Goal: Task Accomplishment & Management: Complete application form

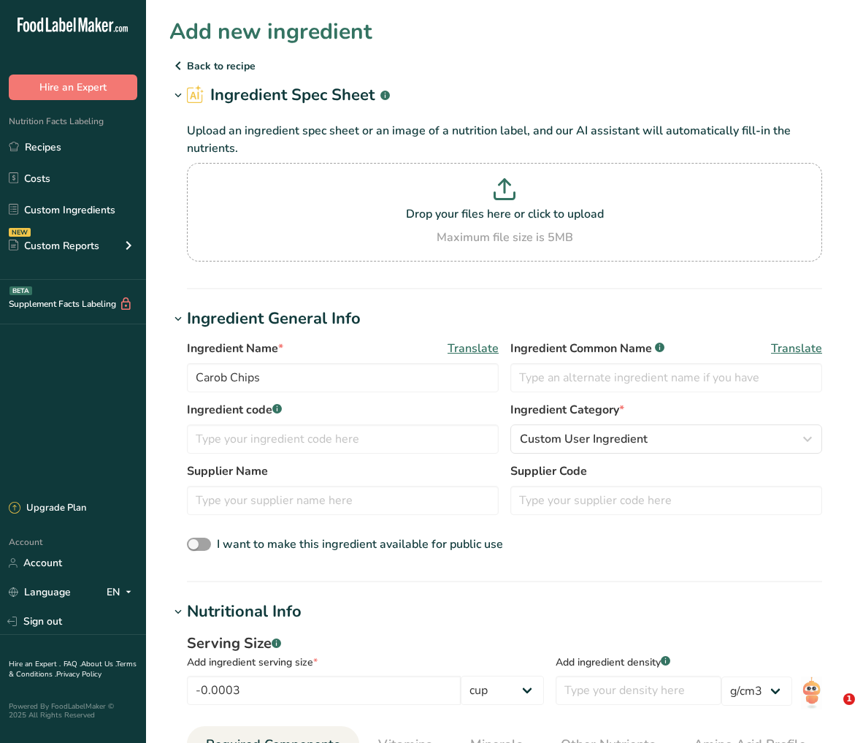
select select "21"
select select "22"
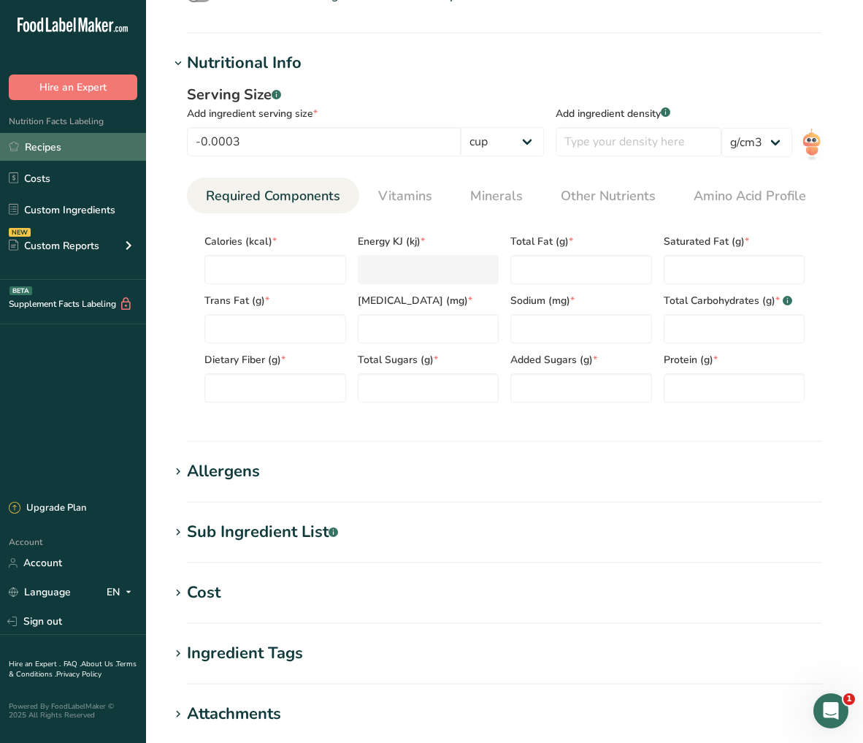
click at [93, 153] on link "Recipes" at bounding box center [73, 147] width 146 height 28
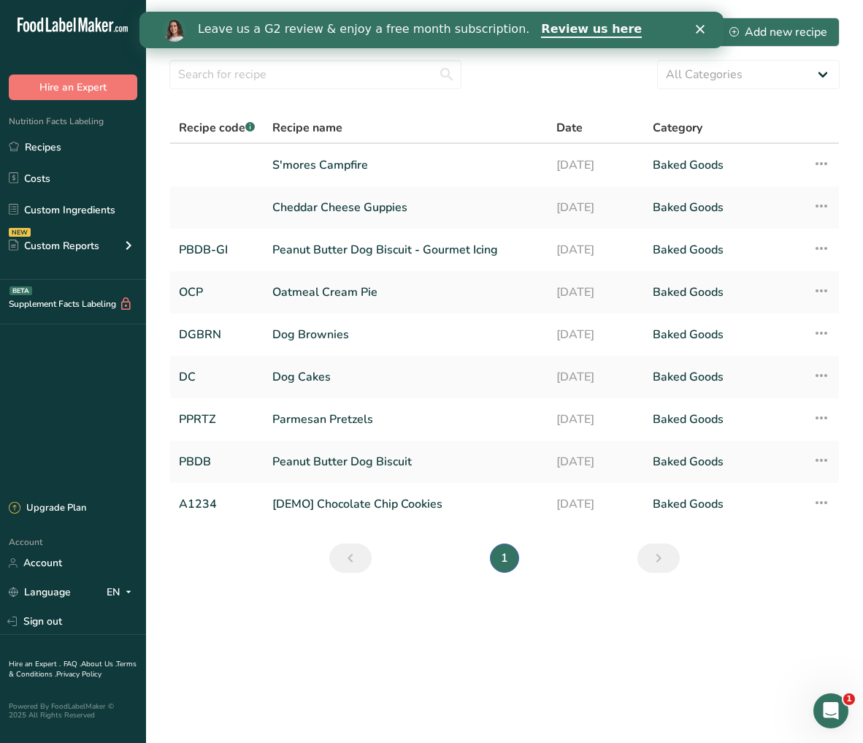
click at [696, 33] on icon "Close" at bounding box center [700, 29] width 9 height 9
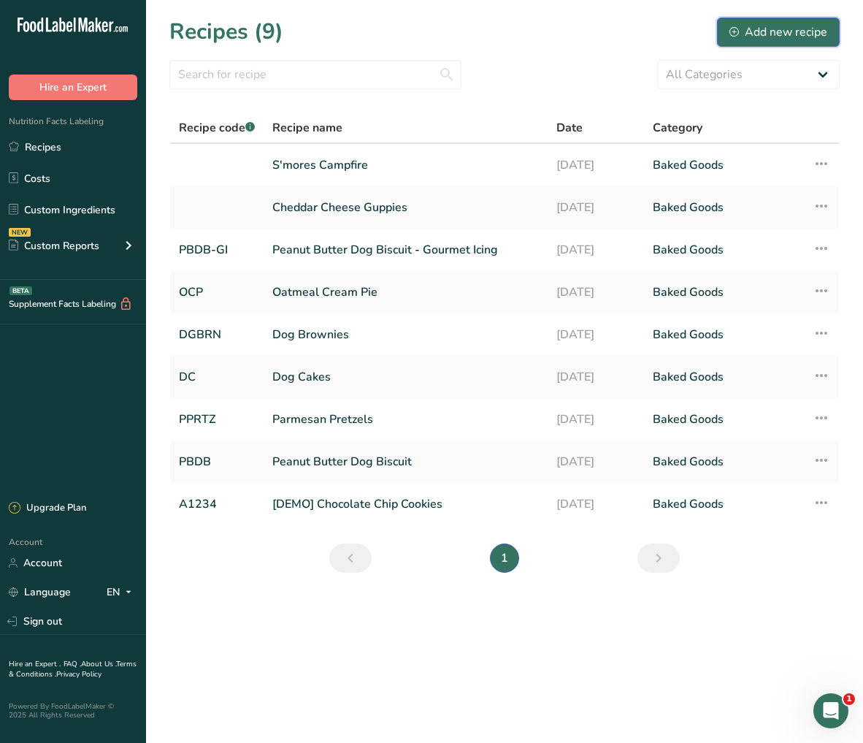
click at [770, 31] on div "Add new recipe" at bounding box center [778, 32] width 98 height 18
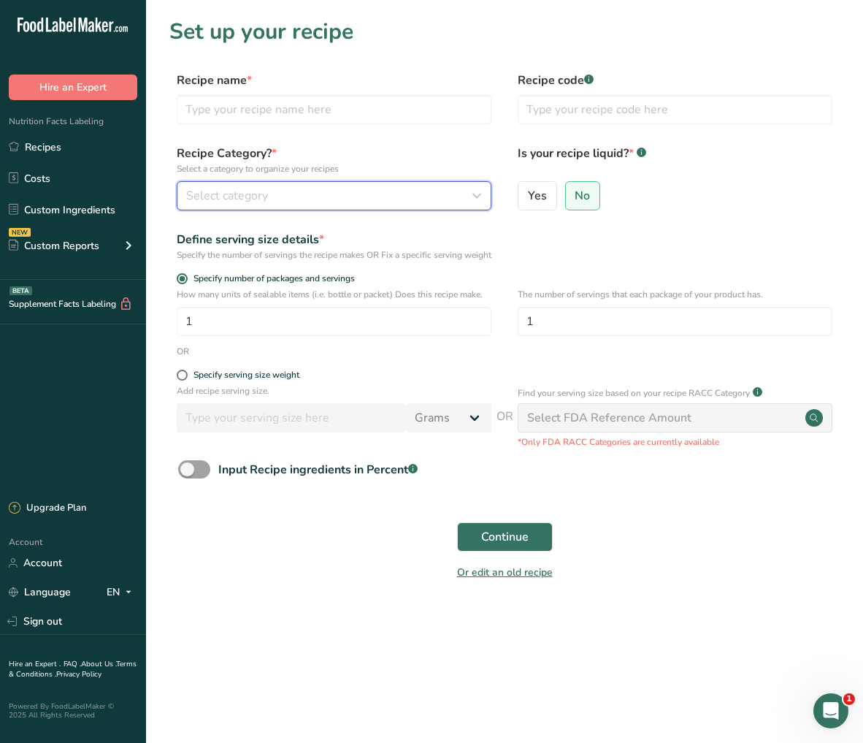
click at [326, 201] on div "Select category" at bounding box center [329, 196] width 287 height 18
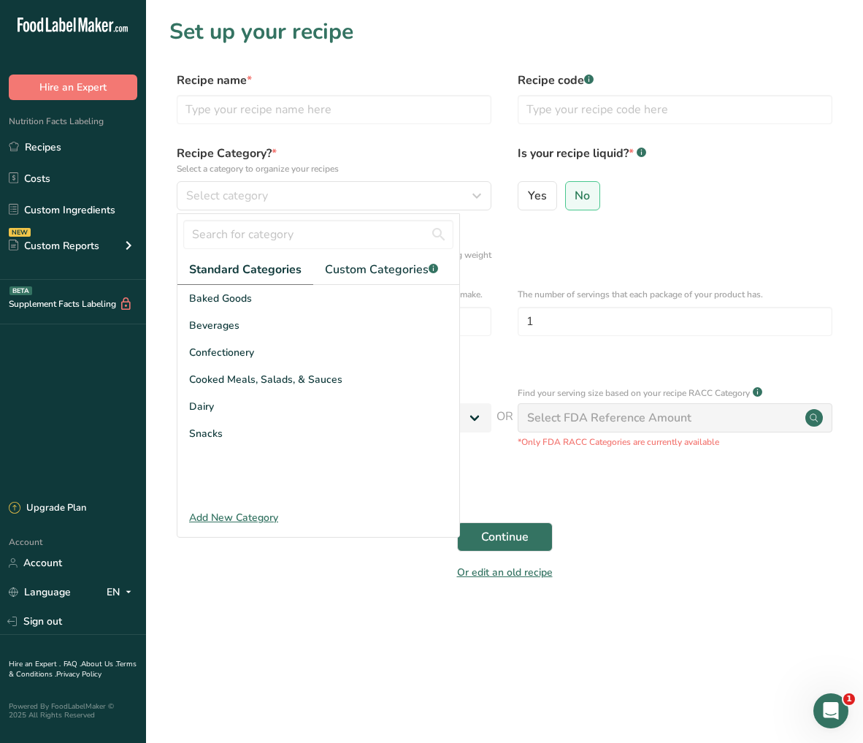
click at [418, 129] on div "Recipe name * Recipe code .a-a{fill:#347362;}.b-a{fill:#fff;}" at bounding box center [504, 102] width 670 height 61
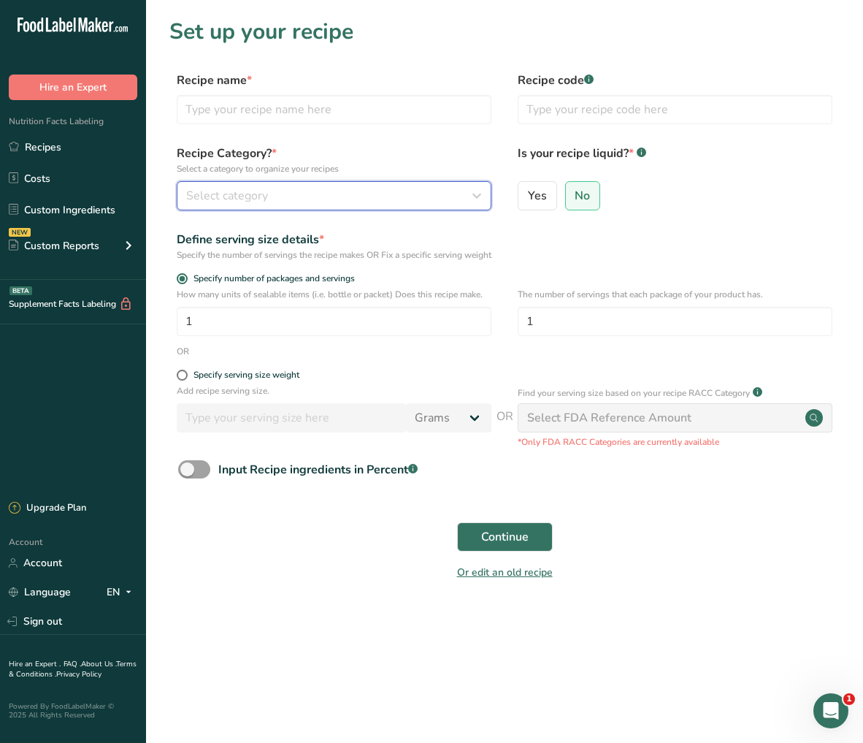
click at [380, 191] on div "Select category" at bounding box center [329, 196] width 287 height 18
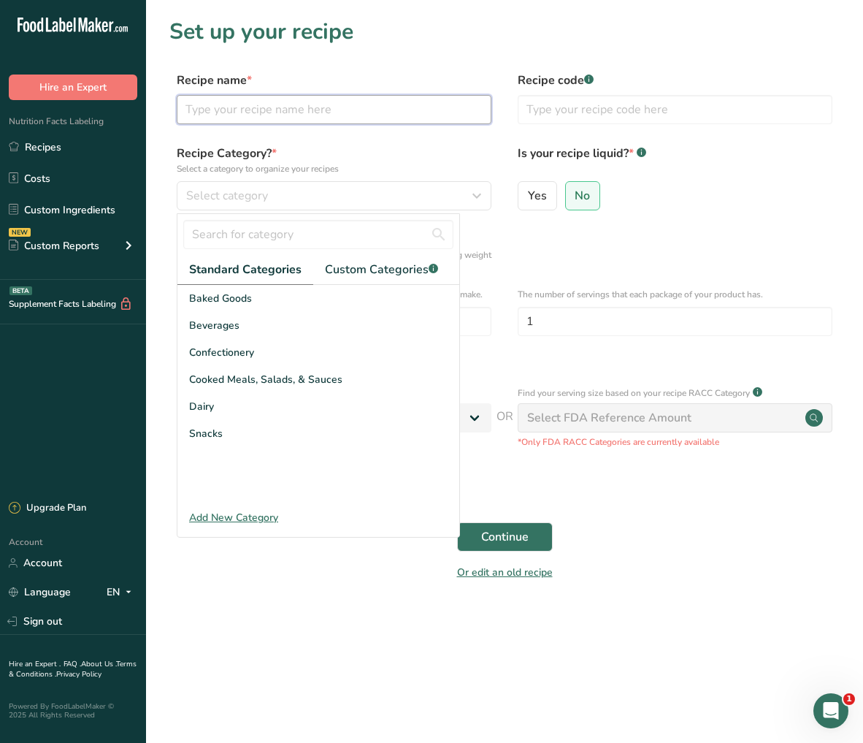
click at [341, 110] on input "text" at bounding box center [334, 109] width 315 height 29
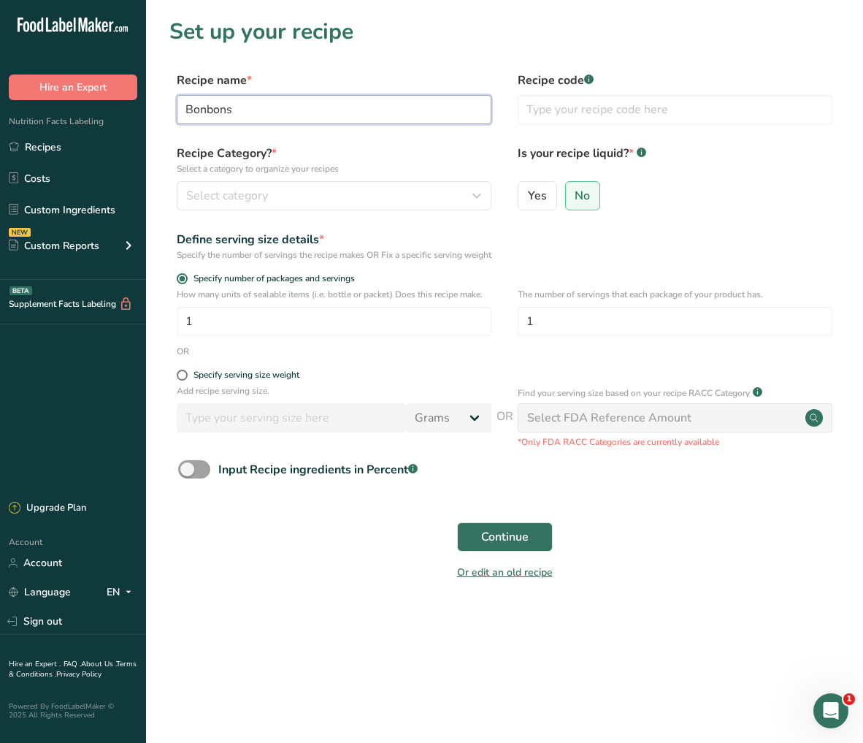
type input "Bonbons"
click at [590, 93] on div "Recipe code .a-a{fill:#347362;}.b-a{fill:#fff;}" at bounding box center [675, 102] width 315 height 61
click at [588, 101] on input "text" at bounding box center [675, 109] width 315 height 29
click at [285, 200] on div "Select category" at bounding box center [329, 196] width 287 height 18
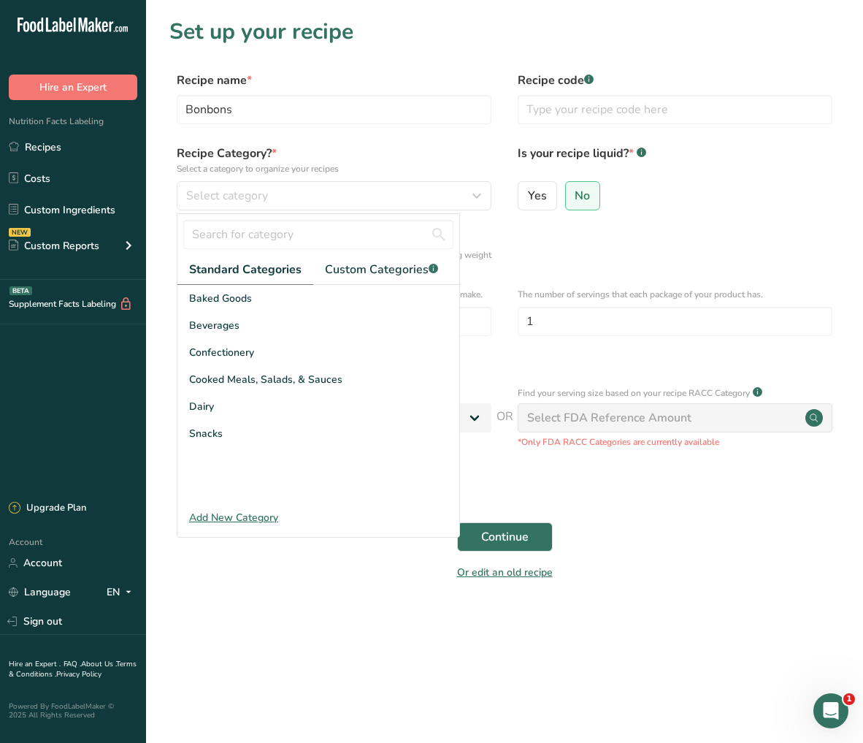
click at [566, 249] on div "Define serving size details * Specify the number of servings the recipe makes O…" at bounding box center [504, 246] width 670 height 31
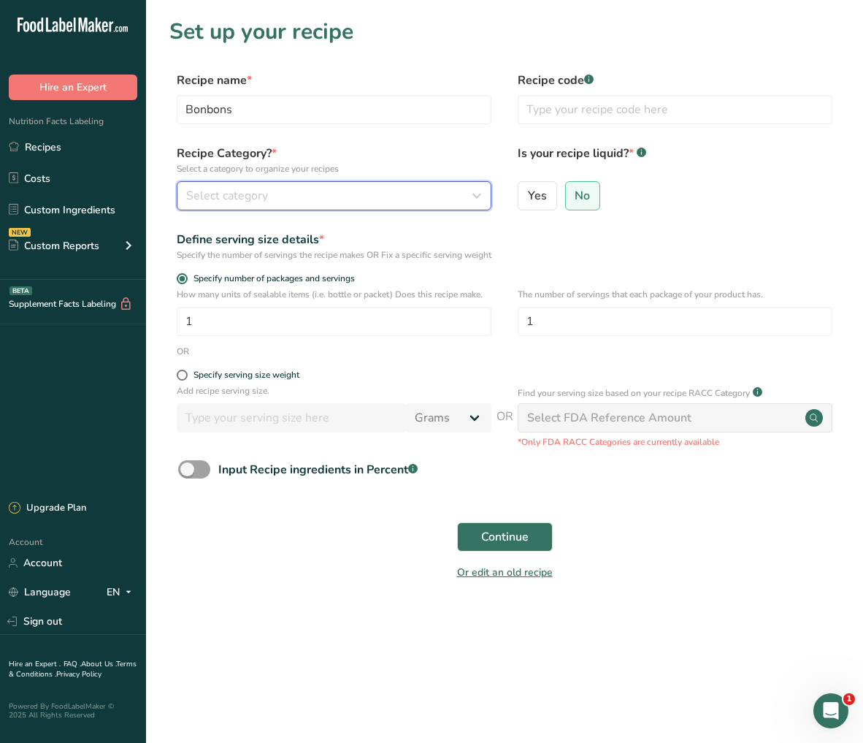
click at [387, 201] on div "Select category" at bounding box center [329, 196] width 287 height 18
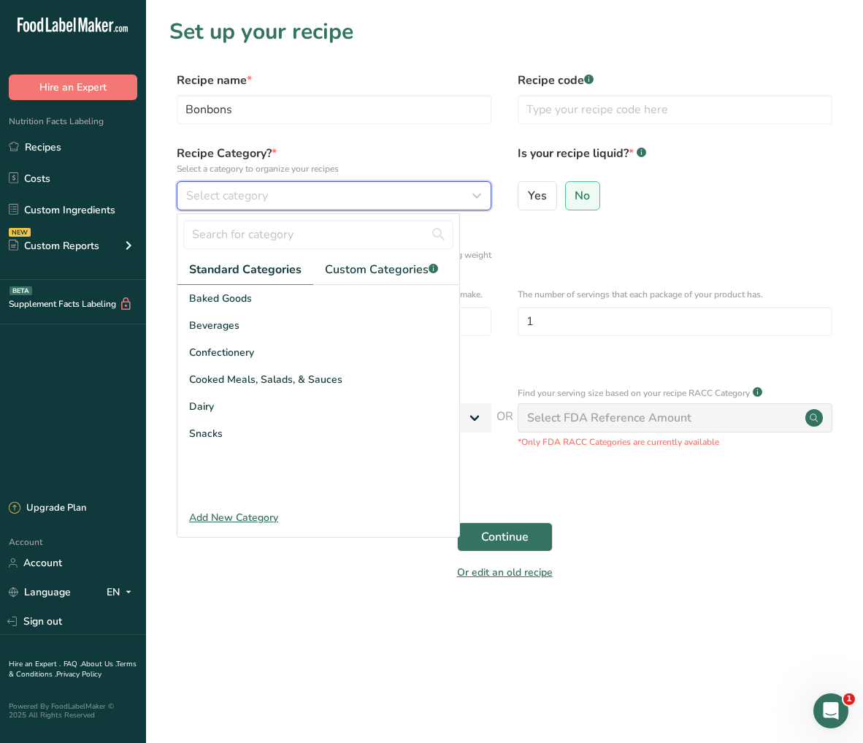
click at [385, 199] on div "Select category" at bounding box center [329, 196] width 287 height 18
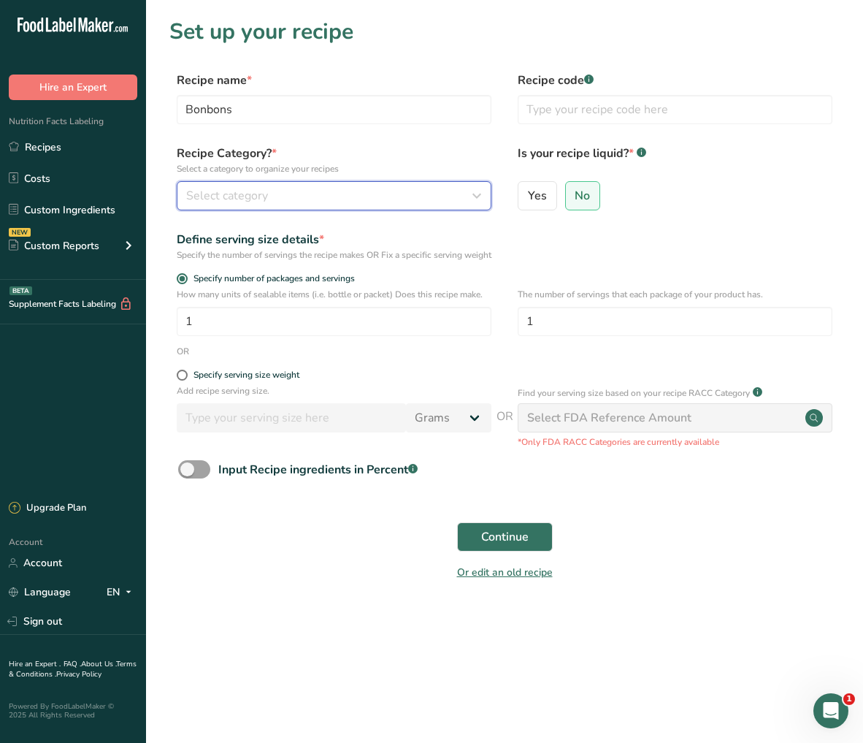
click at [395, 202] on div "Select category" at bounding box center [329, 196] width 287 height 18
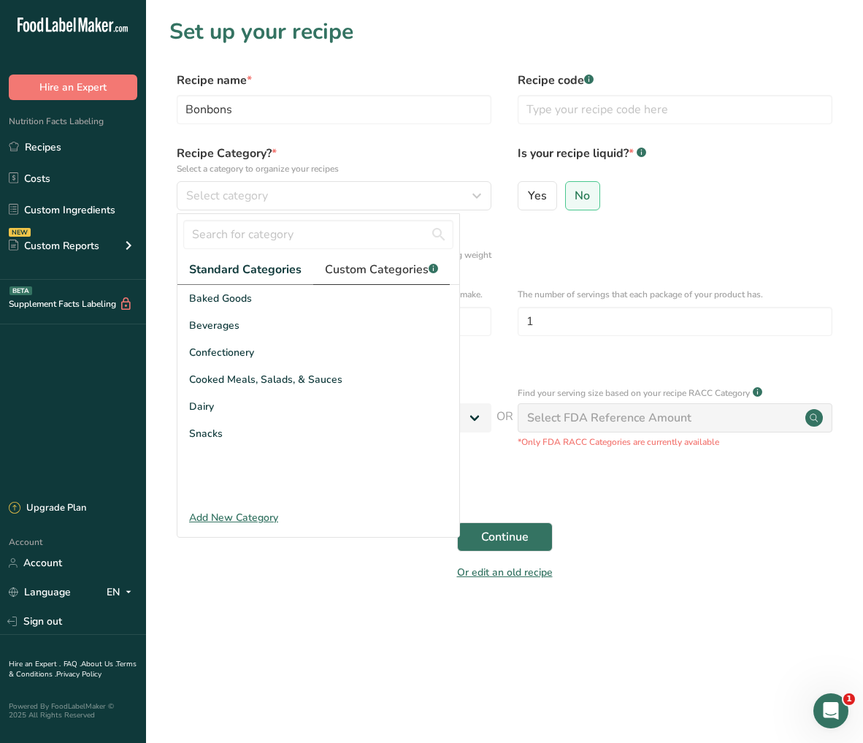
click at [410, 271] on span "Custom Categories .a-a{fill:#347362;}.b-a{fill:#fff;}" at bounding box center [381, 270] width 113 height 18
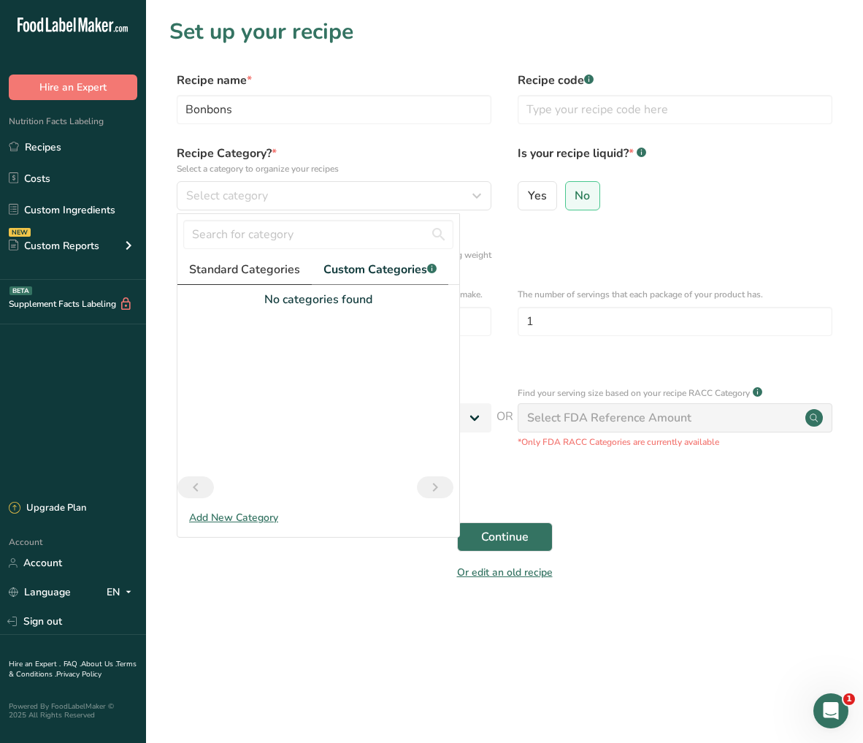
click at [259, 257] on link "Standard Categories" at bounding box center [244, 270] width 134 height 30
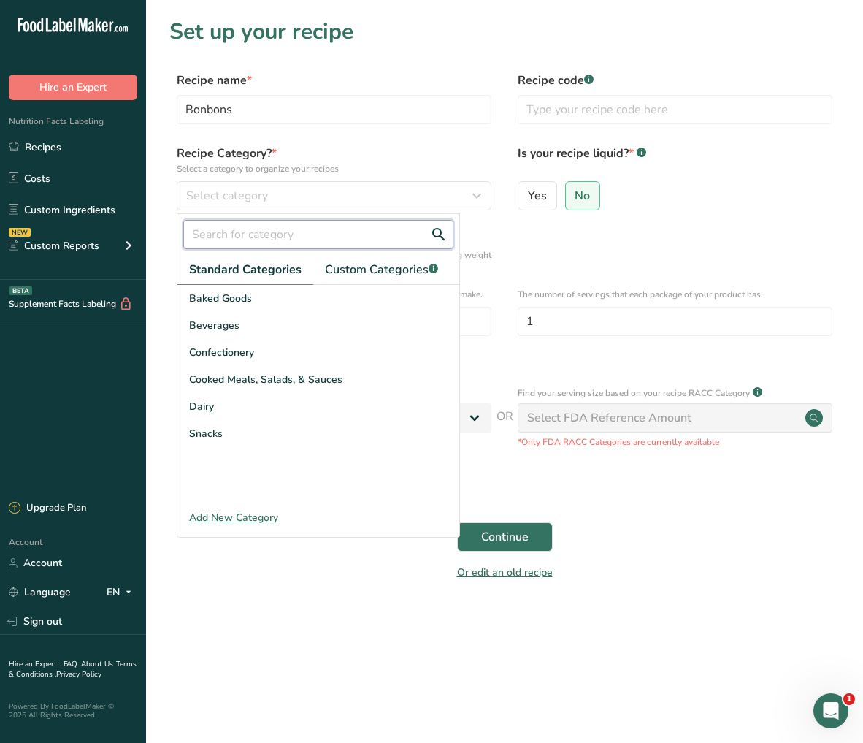
click at [271, 242] on input "text" at bounding box center [318, 234] width 270 height 29
type input "candy"
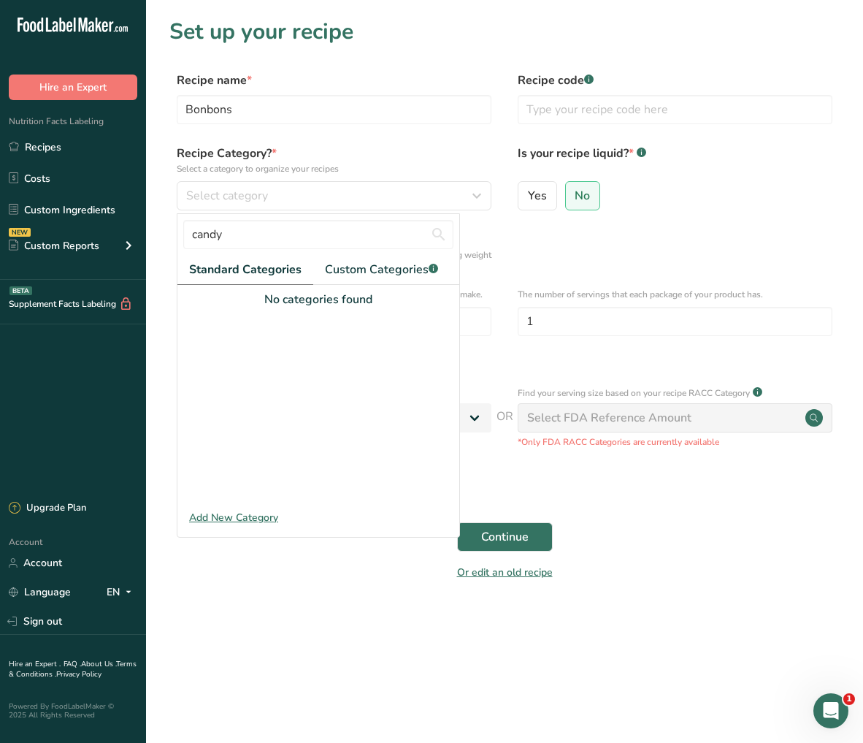
click at [257, 518] on div "Add New Category" at bounding box center [318, 517] width 282 height 15
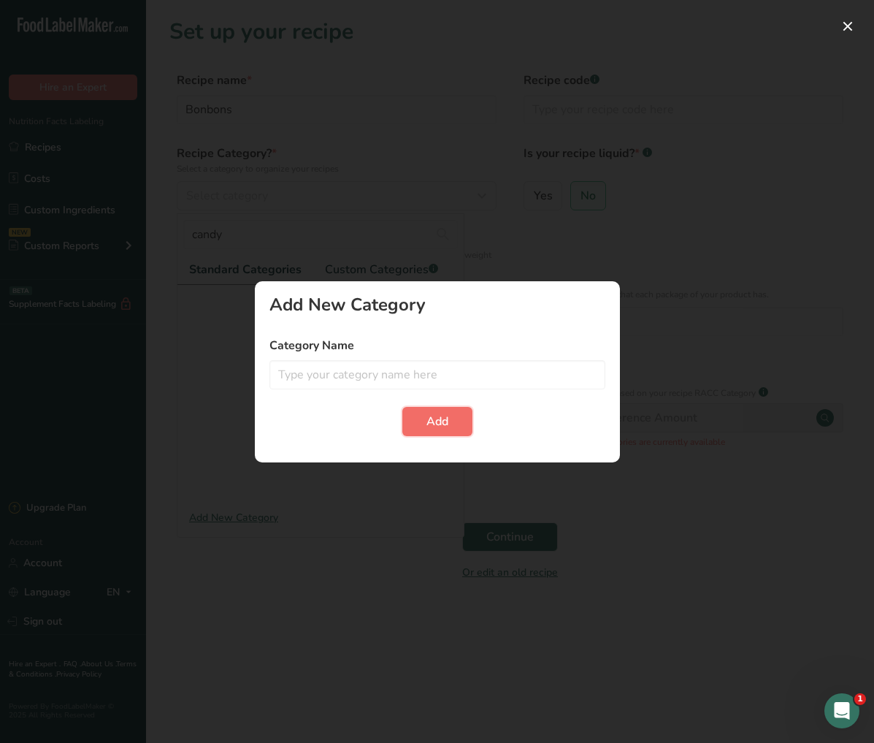
click at [437, 420] on span "Add" at bounding box center [437, 422] width 22 height 18
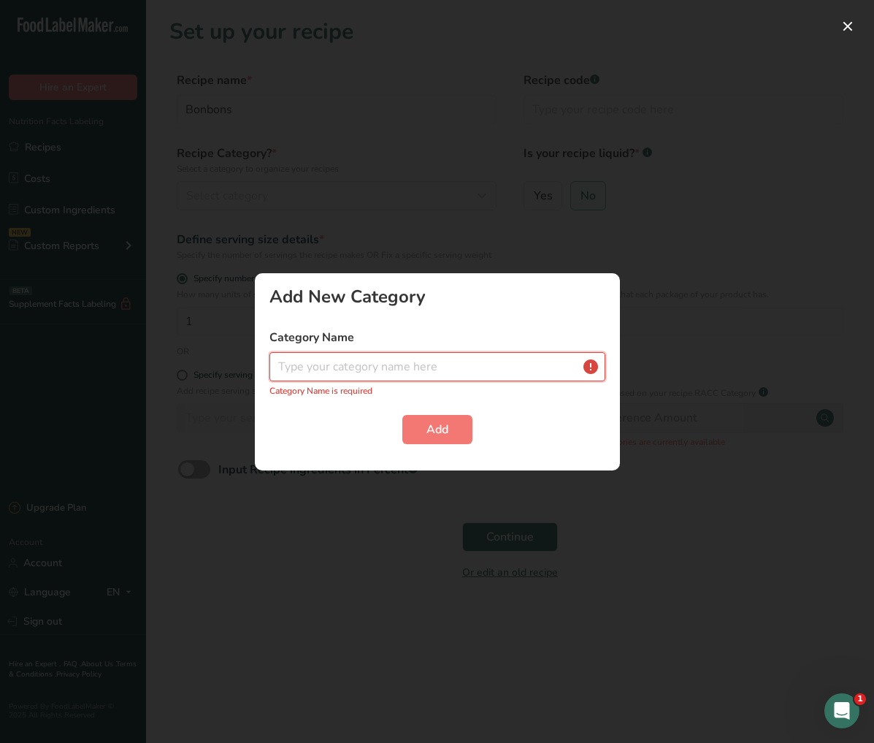
click at [428, 365] on input "text" at bounding box center [437, 366] width 336 height 29
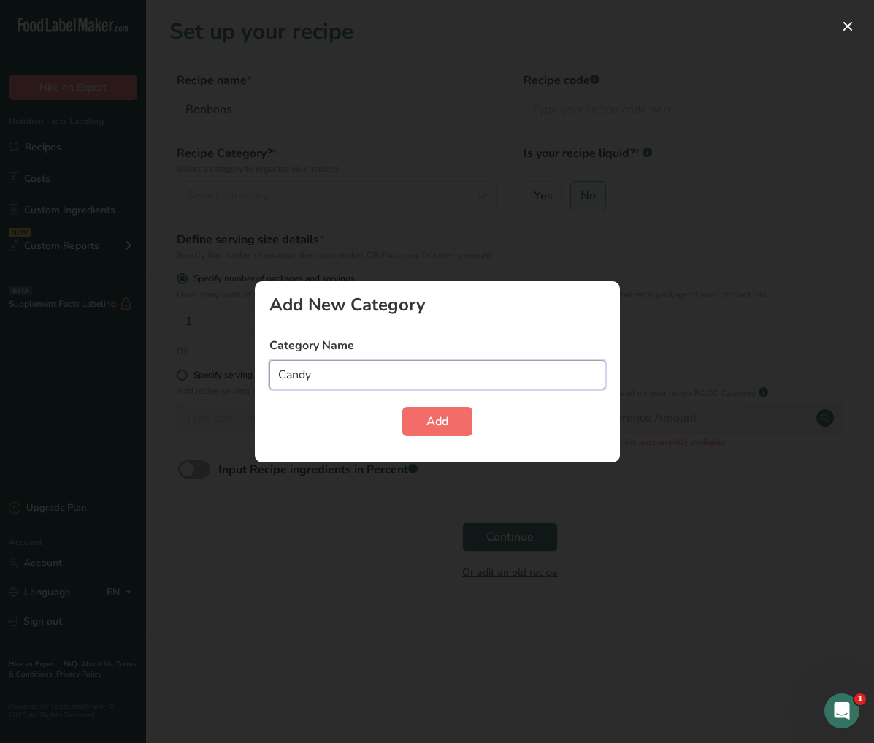
type input "Candy"
click at [467, 426] on button "Add" at bounding box center [437, 421] width 70 height 29
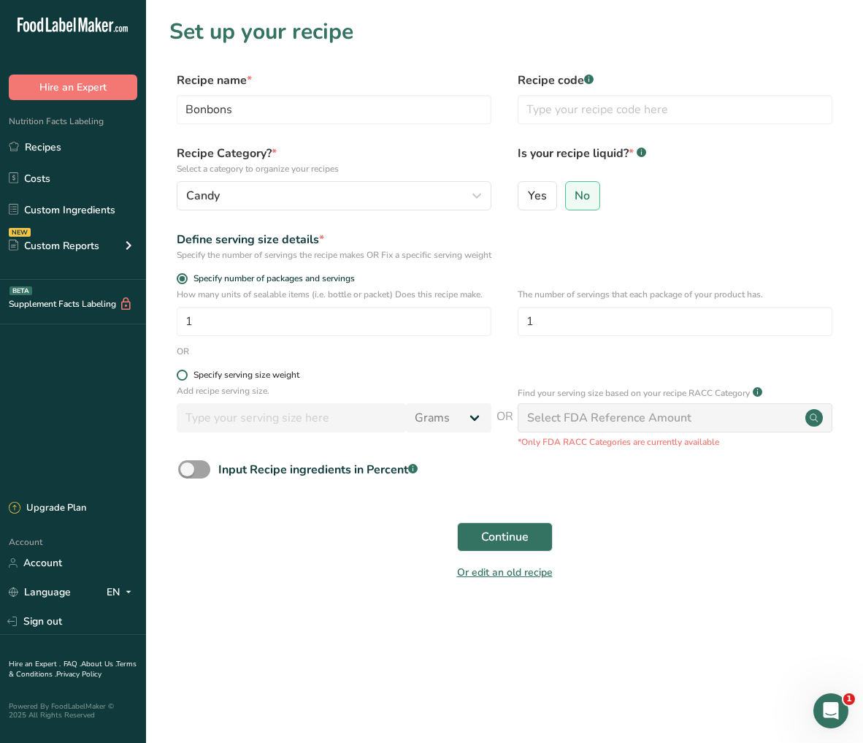
click at [183, 380] on span at bounding box center [182, 374] width 11 height 11
click at [183, 380] on input "Specify serving size weight" at bounding box center [181, 374] width 9 height 9
radio input "true"
radio input "false"
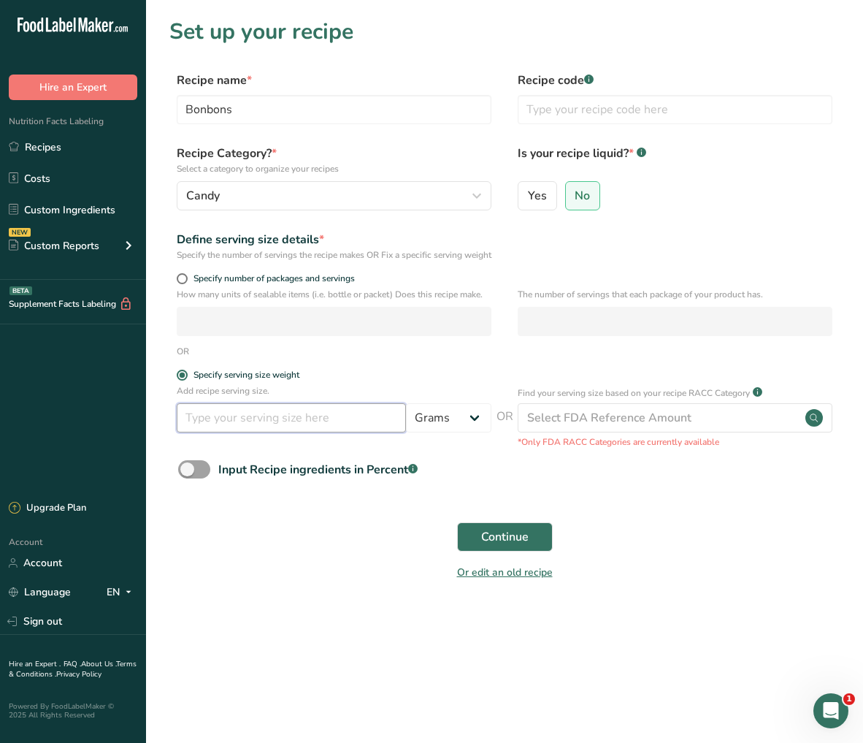
click at [358, 432] on input "number" at bounding box center [291, 417] width 229 height 29
type input "6"
click at [452, 432] on select "Grams kg mg mcg lb oz l mL fl oz tbsp tsp cup qt gallon" at bounding box center [448, 417] width 85 height 29
select select "5"
click at [406, 416] on select "Grams kg mg mcg lb oz l mL fl oz tbsp tsp cup qt gallon" at bounding box center [448, 417] width 85 height 29
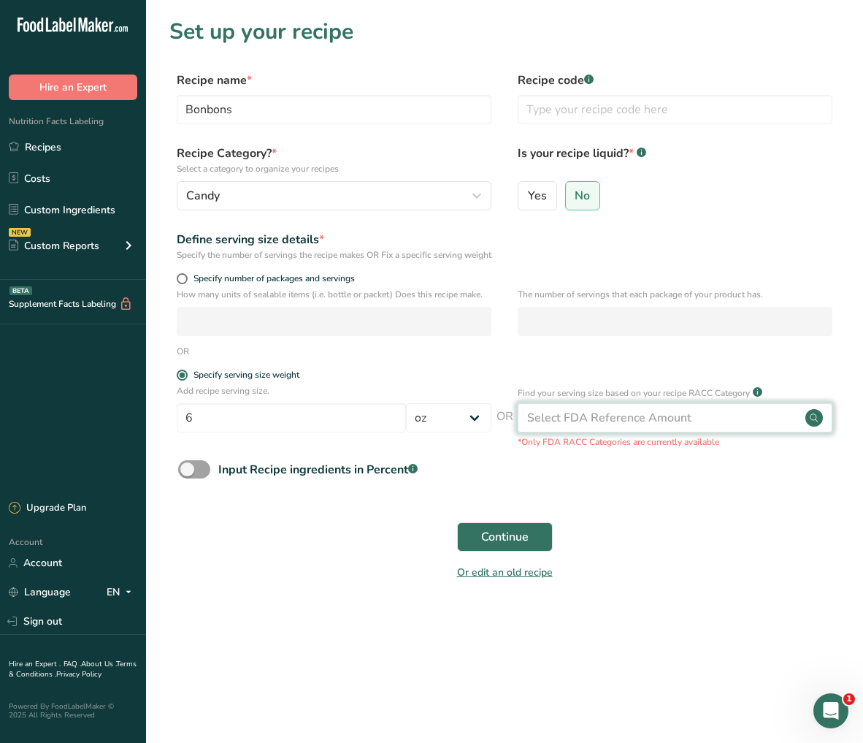
click at [625, 426] on div "Select FDA Reference Amount" at bounding box center [609, 418] width 164 height 18
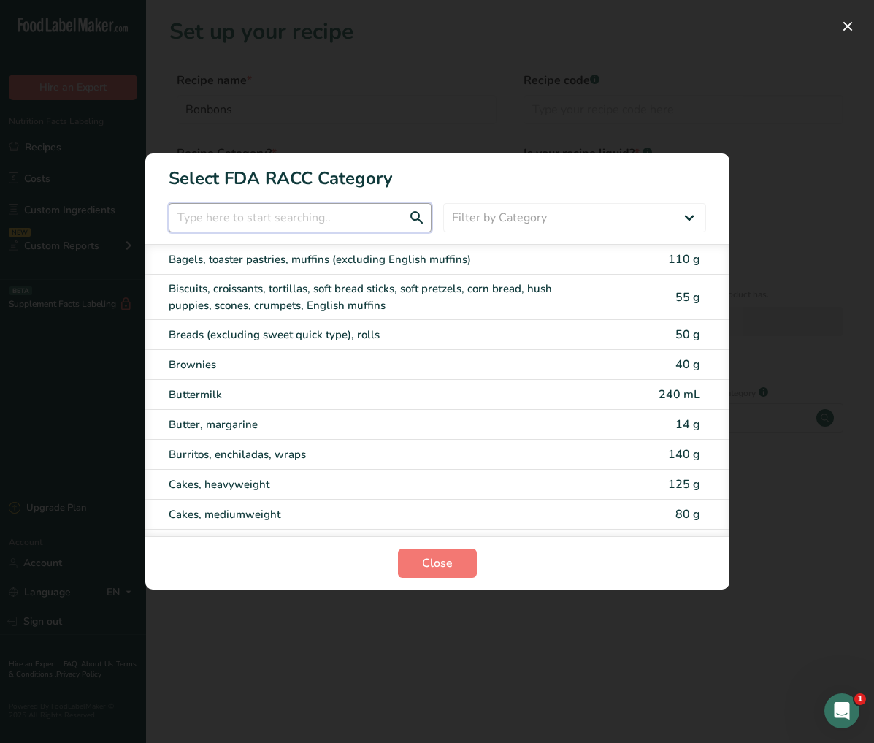
click at [319, 226] on input "RACC Category Selection Modal" at bounding box center [300, 217] width 263 height 29
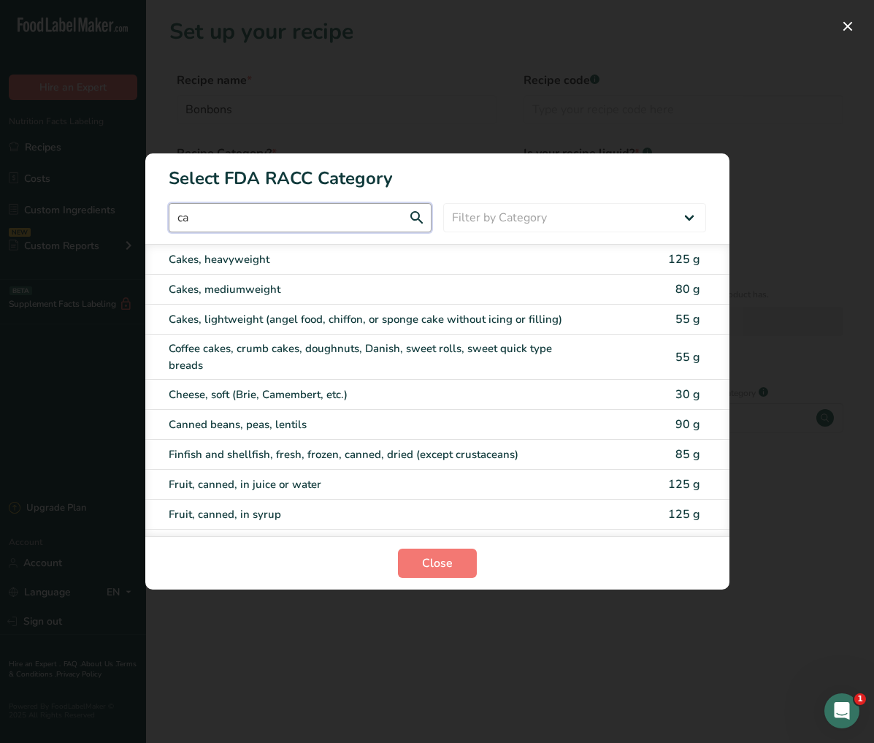
type input "c"
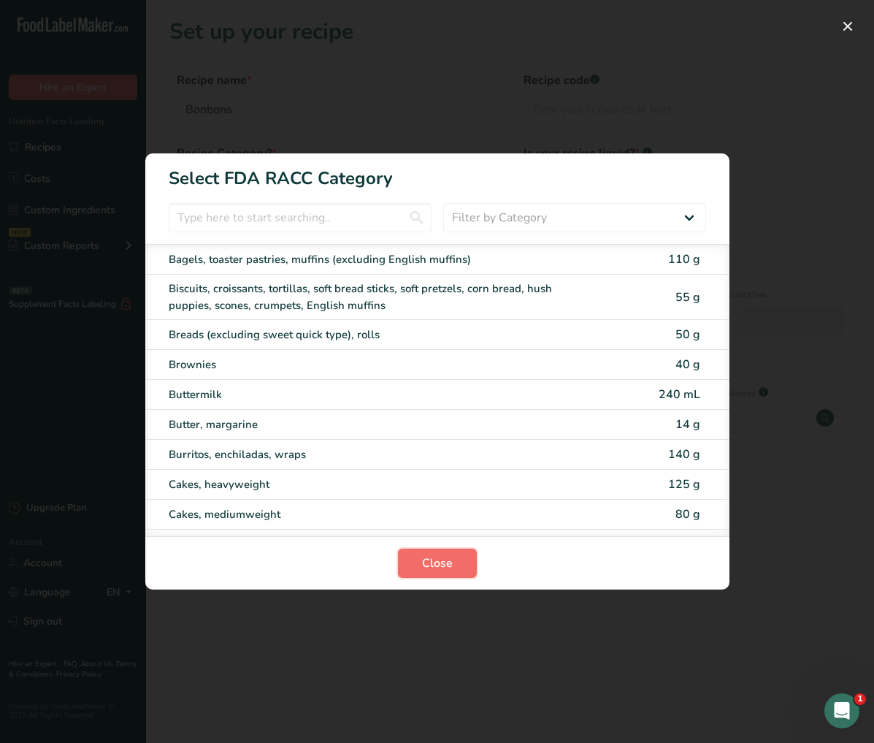
click at [455, 571] on button "Close" at bounding box center [437, 562] width 79 height 29
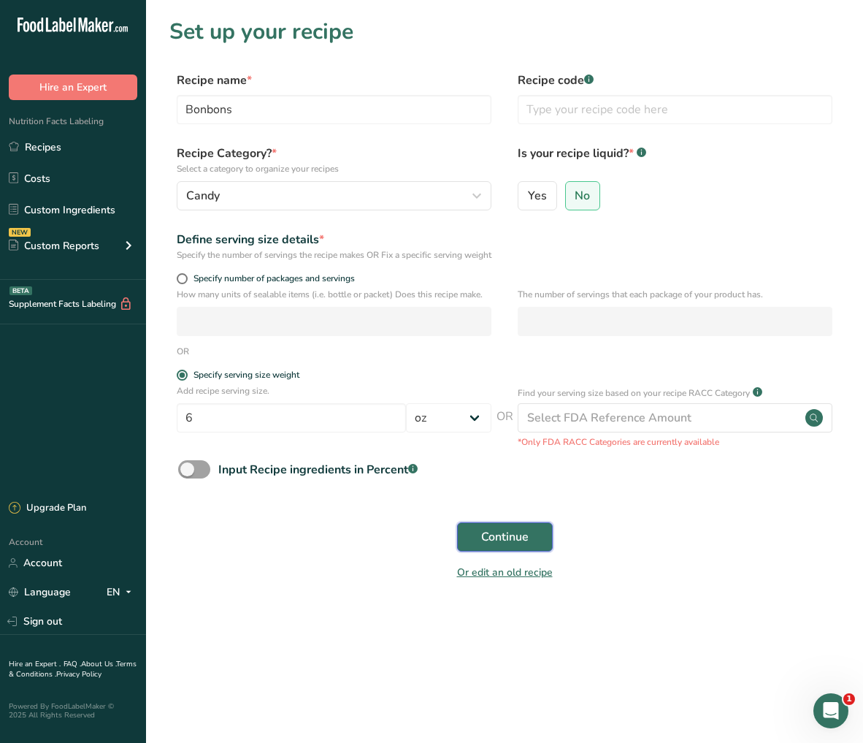
click at [542, 551] on button "Continue" at bounding box center [505, 536] width 96 height 29
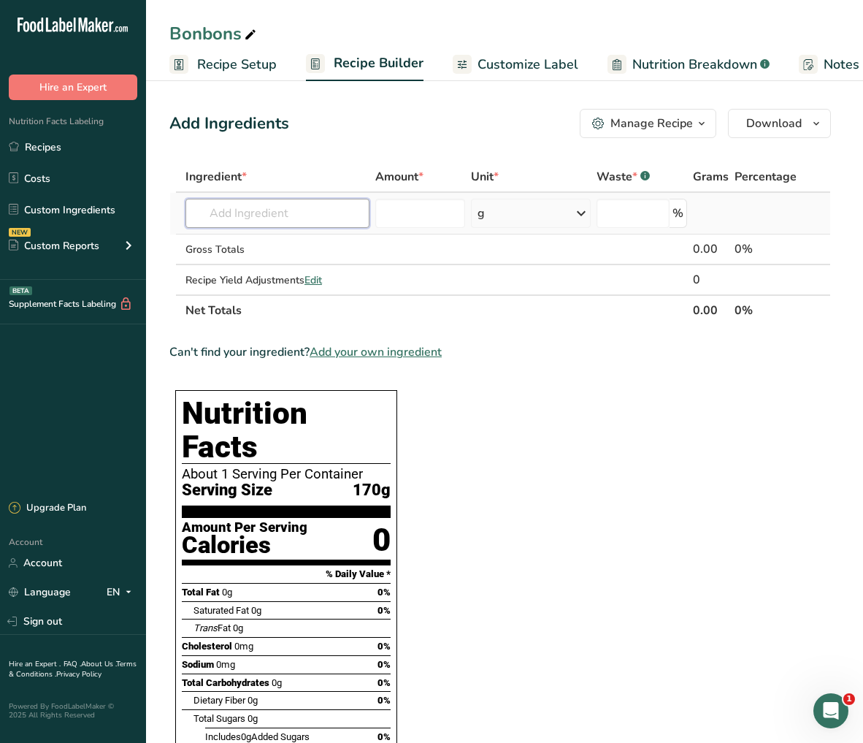
click at [296, 217] on input "text" at bounding box center [277, 213] width 184 height 29
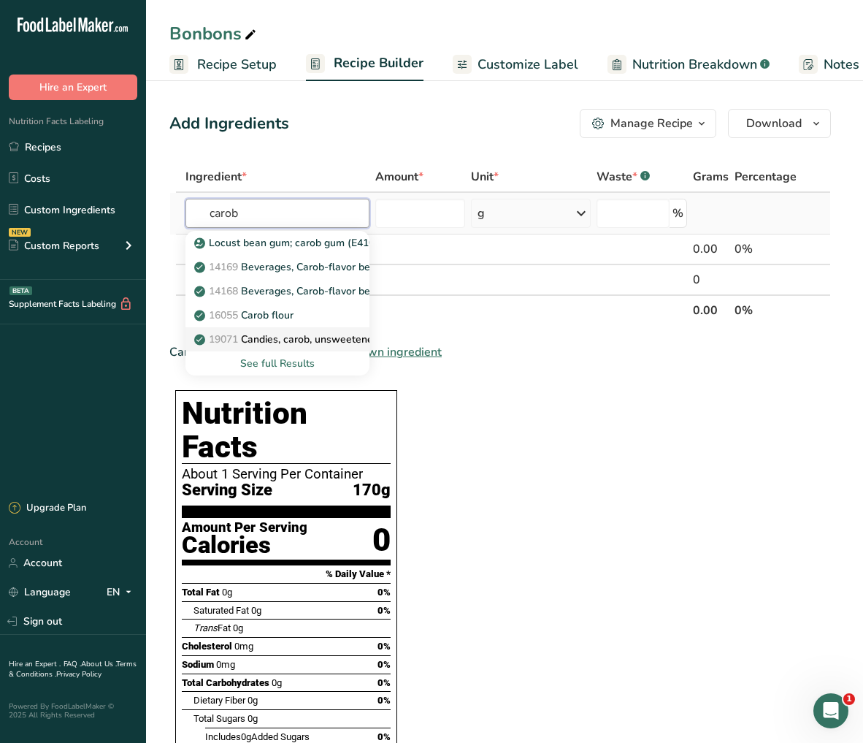
type input "carob"
click at [290, 341] on p "19071 Candies, carob, unsweetened" at bounding box center [288, 338] width 182 height 15
type input "Candies, carob, unsweetened"
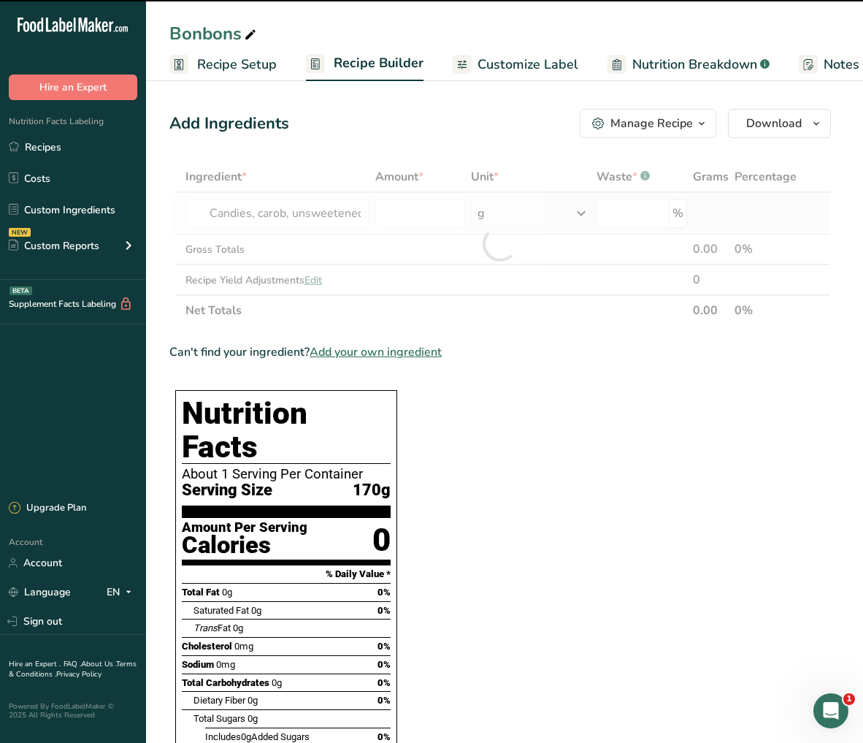
type input "0"
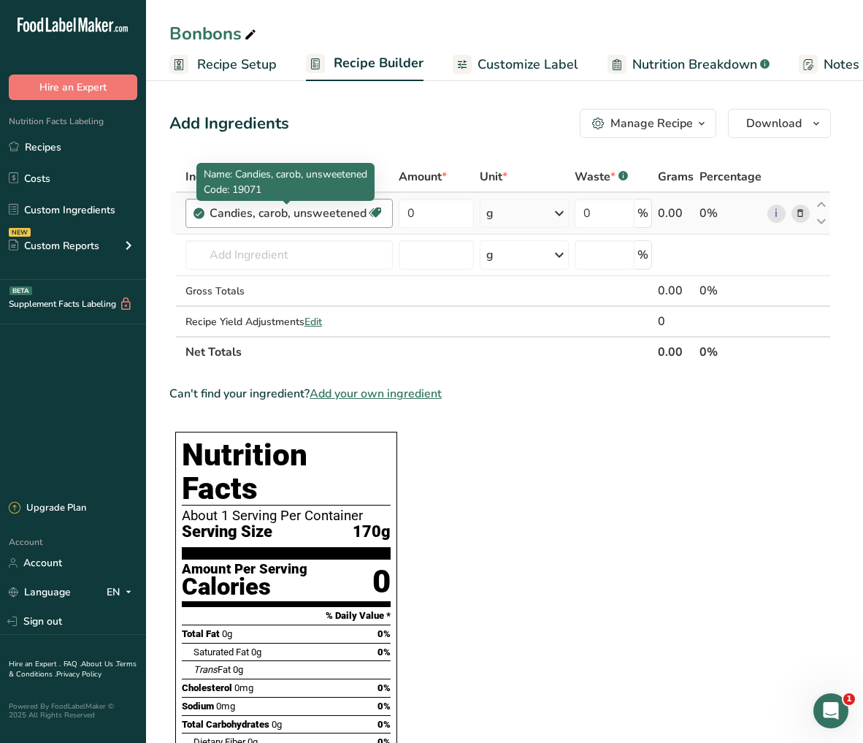
click at [329, 212] on div "Candies, carob, unsweetened" at bounding box center [288, 213] width 157 height 18
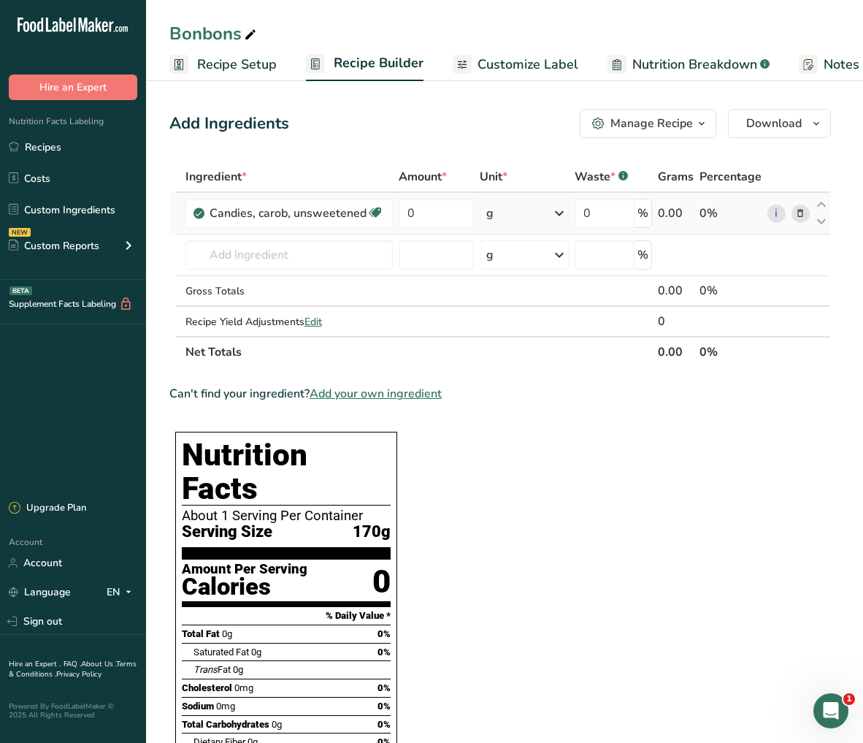
click at [799, 219] on icon at bounding box center [800, 213] width 10 height 15
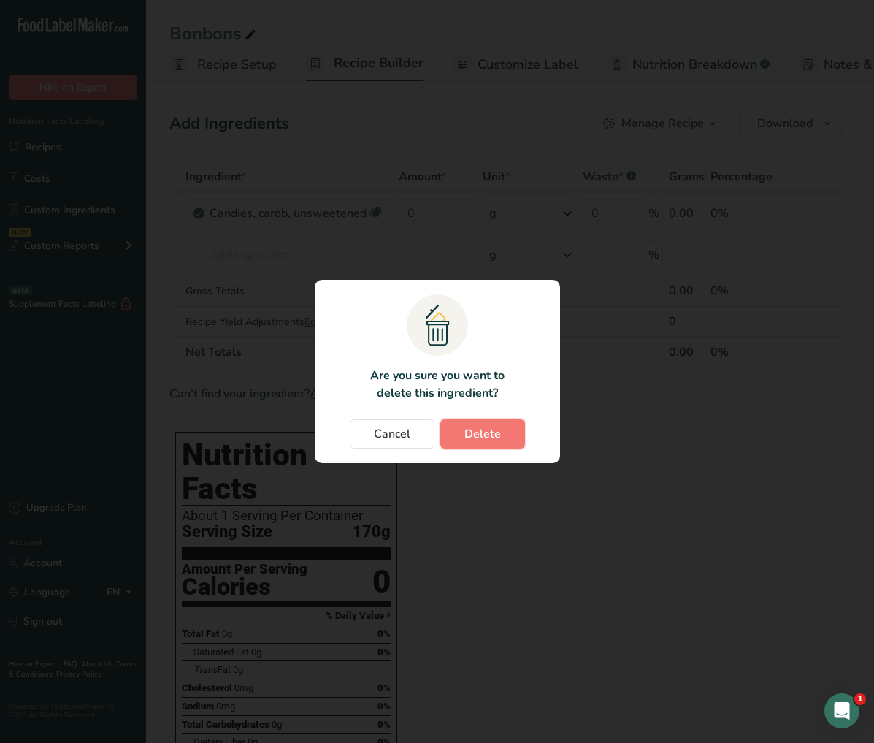
drag, startPoint x: 511, startPoint y: 437, endPoint x: 478, endPoint y: 424, distance: 35.1
click at [510, 437] on button "Delete" at bounding box center [482, 433] width 85 height 29
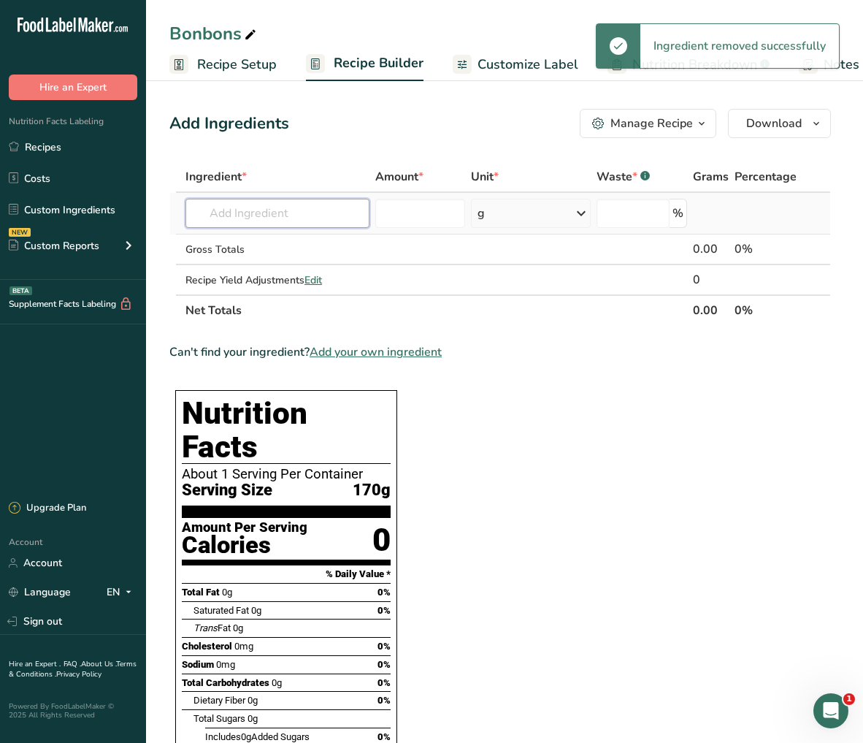
click at [247, 221] on input "text" at bounding box center [277, 213] width 184 height 29
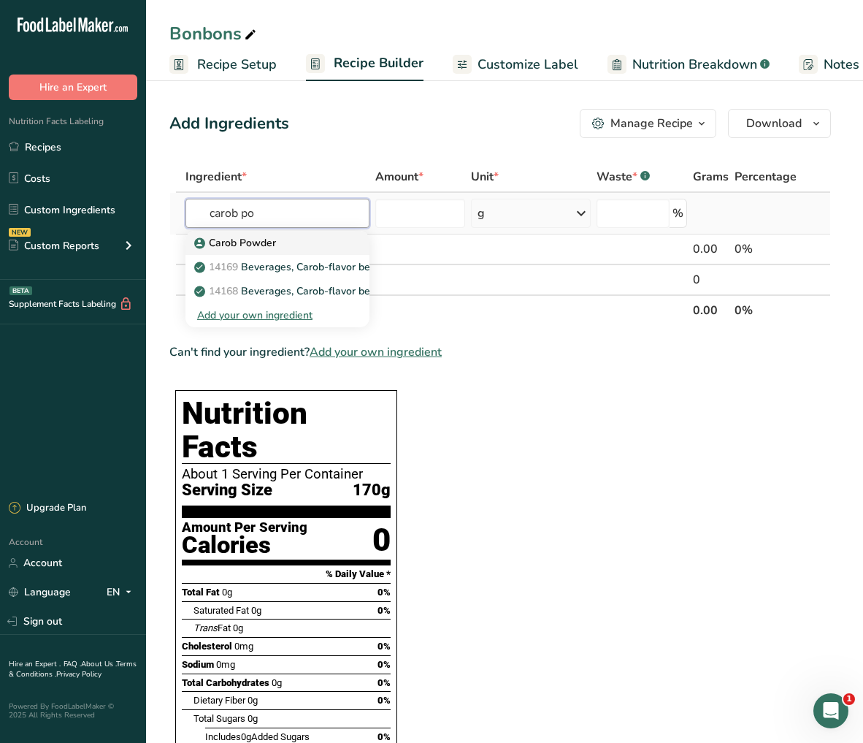
type input "carob po"
click at [261, 244] on p "Carob Powder" at bounding box center [236, 242] width 79 height 15
type input "Carob Powder"
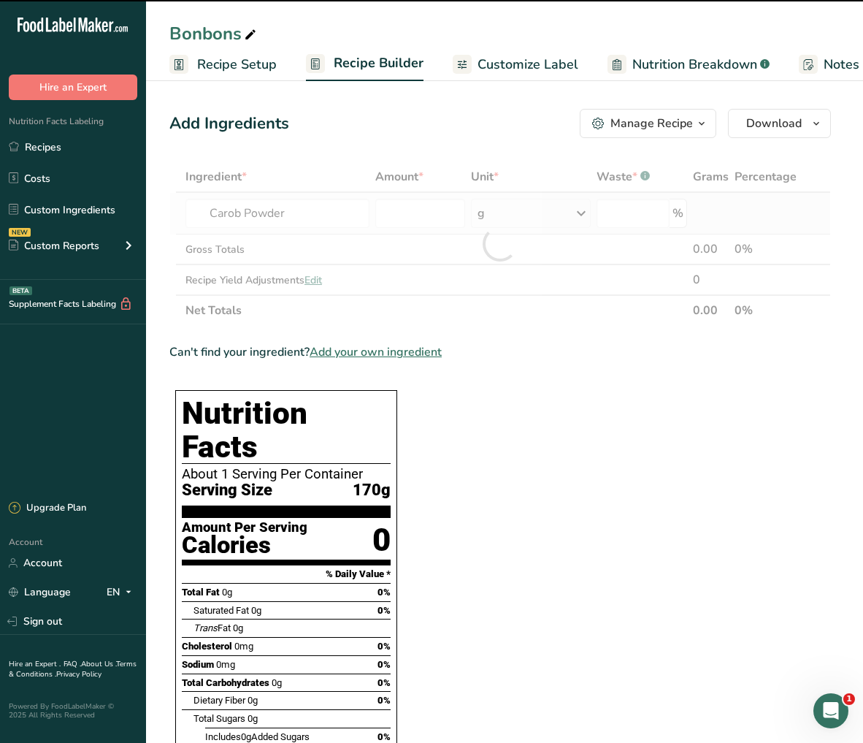
type input "0"
